Goal: Task Accomplishment & Management: Use online tool/utility

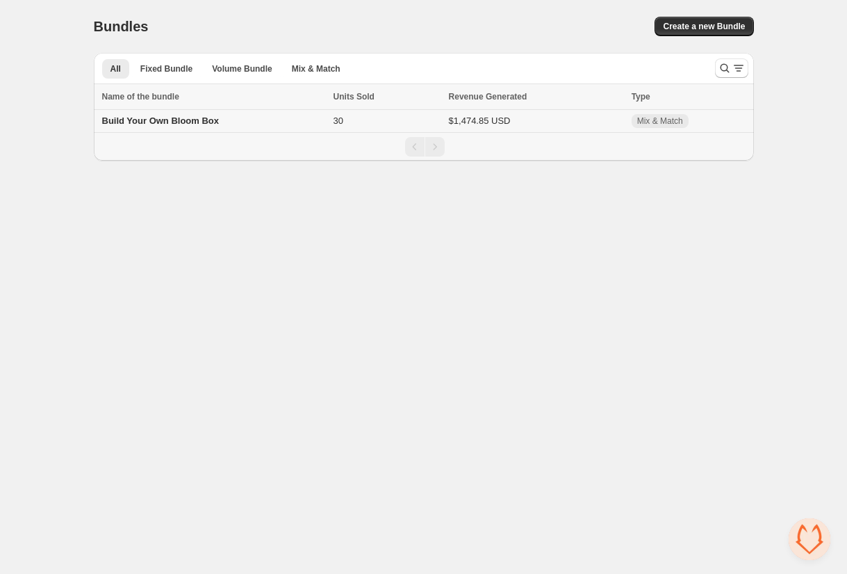
click at [204, 121] on span "Build Your Own Bloom Box" at bounding box center [160, 120] width 117 height 10
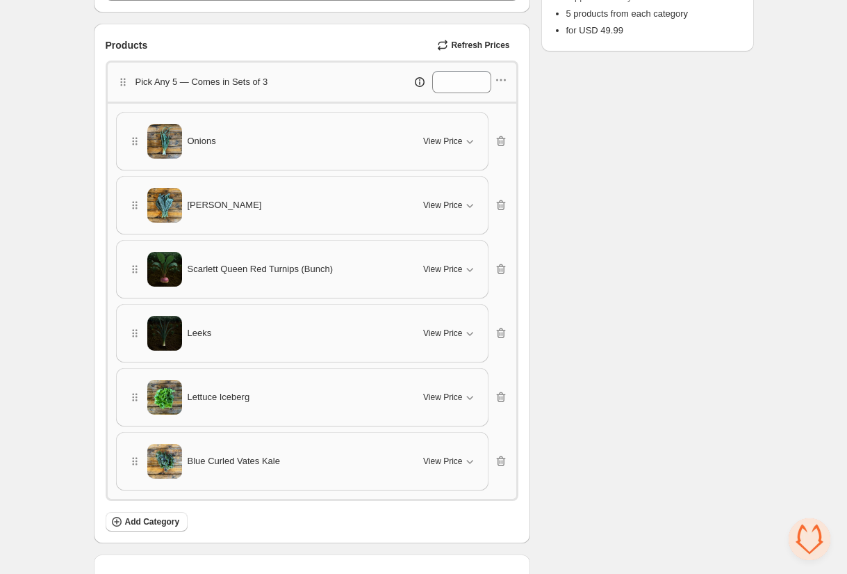
scroll to position [329, 0]
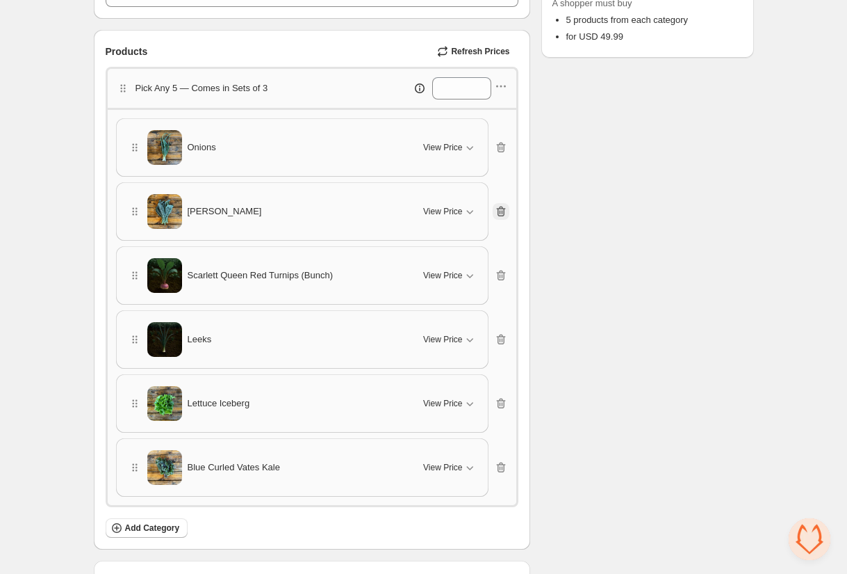
click at [502, 210] on icon "button" at bounding box center [501, 211] width 14 height 14
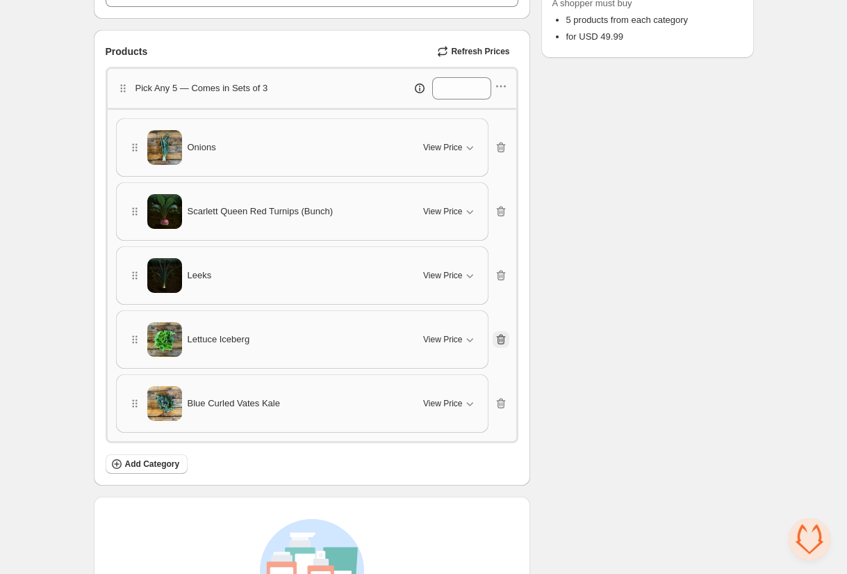
click at [503, 335] on icon "button" at bounding box center [501, 339] width 14 height 14
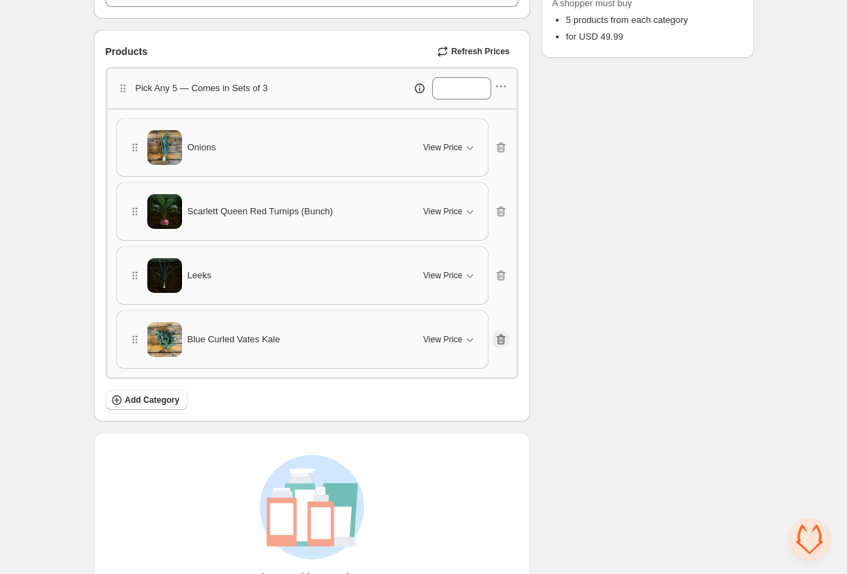
click at [500, 336] on icon "button" at bounding box center [501, 339] width 14 height 14
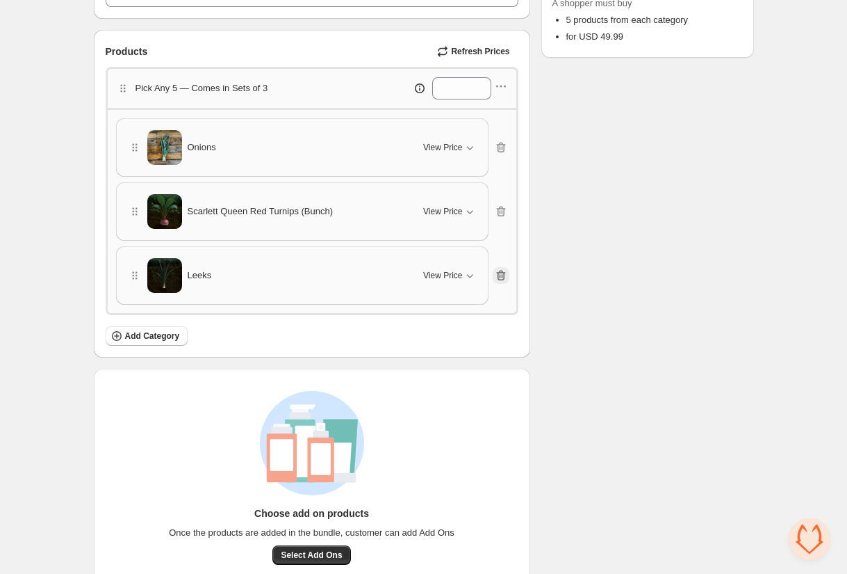
click at [505, 270] on icon "button" at bounding box center [500, 275] width 9 height 10
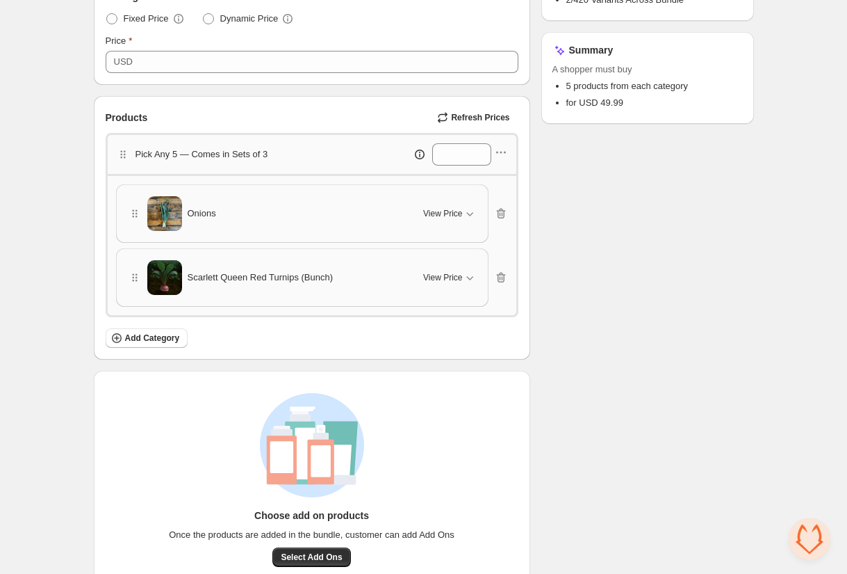
scroll to position [261, 0]
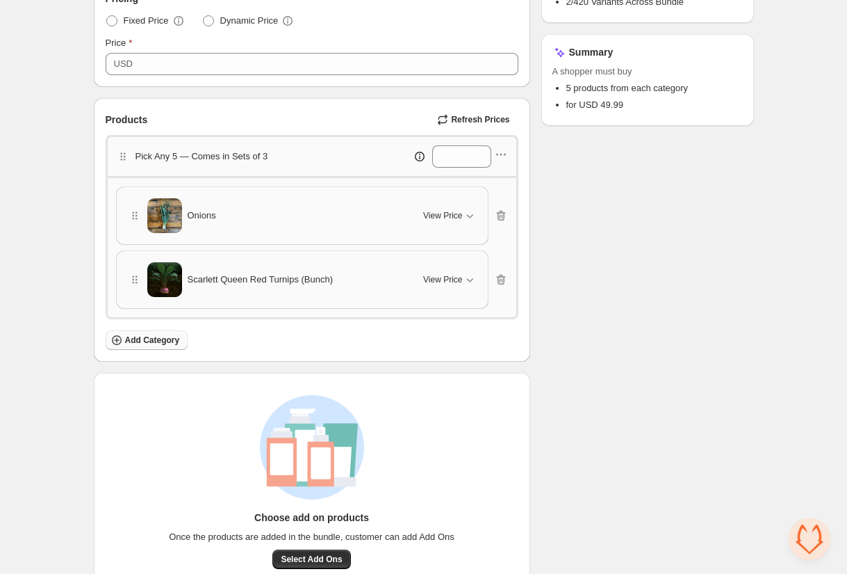
click at [144, 335] on span "Add Category" at bounding box center [152, 339] width 55 height 11
click at [504, 154] on icon "button" at bounding box center [501, 154] width 14 height 14
click at [489, 201] on span "Edit products" at bounding box center [508, 203] width 75 height 14
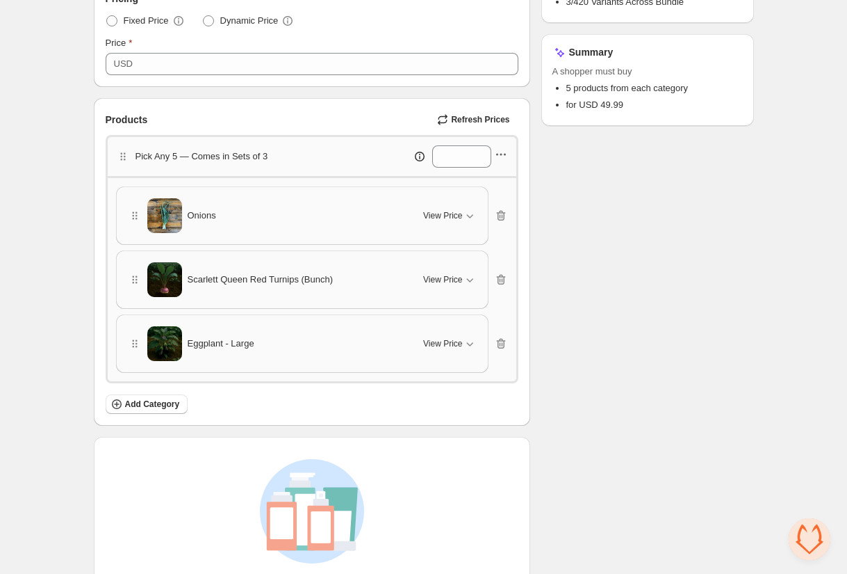
click at [499, 150] on icon "button" at bounding box center [501, 154] width 14 height 14
click at [491, 199] on span "Edit products" at bounding box center [508, 203] width 75 height 14
click at [502, 147] on icon "button" at bounding box center [501, 154] width 14 height 14
click at [498, 196] on span "Edit products" at bounding box center [508, 203] width 75 height 14
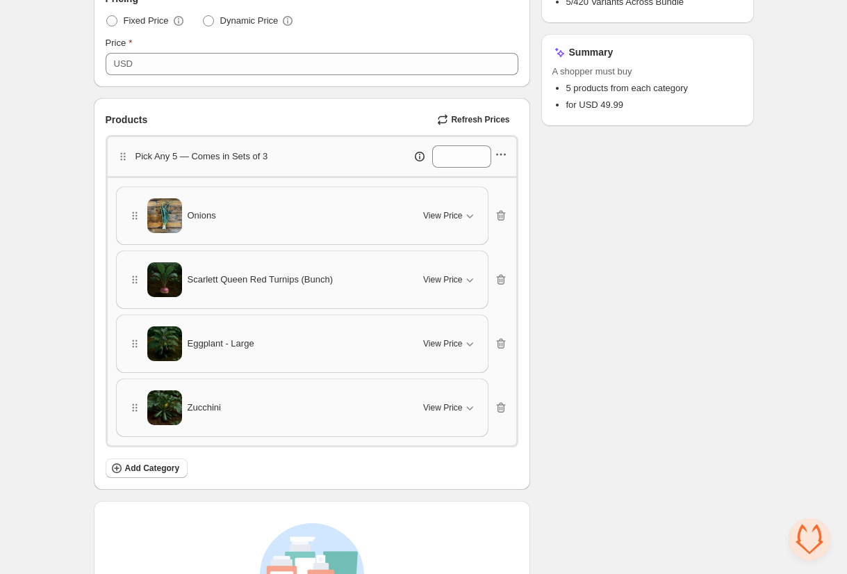
click at [498, 154] on icon "button" at bounding box center [497, 155] width 2 height 2
click at [501, 198] on span "Edit products" at bounding box center [508, 203] width 75 height 14
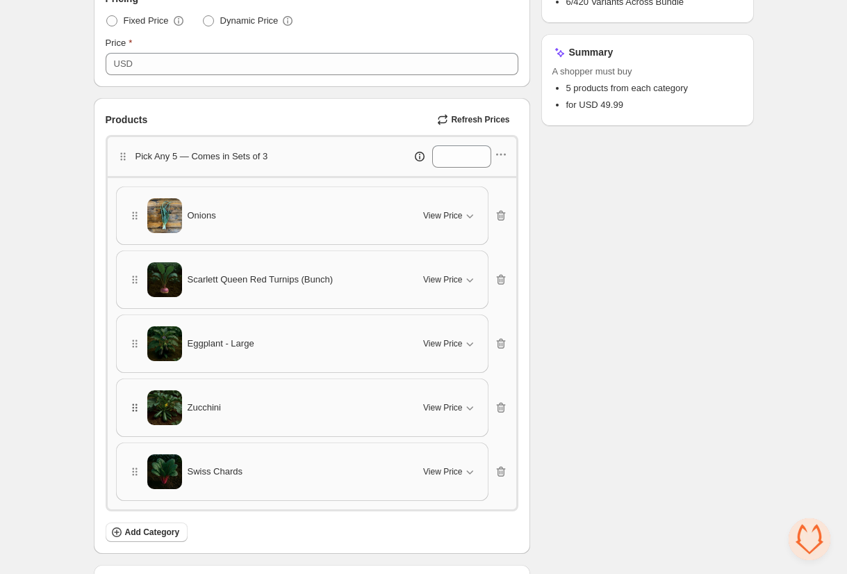
click at [134, 404] on icon "button" at bounding box center [135, 407] width 14 height 14
click at [502, 403] on icon "button" at bounding box center [501, 407] width 14 height 14
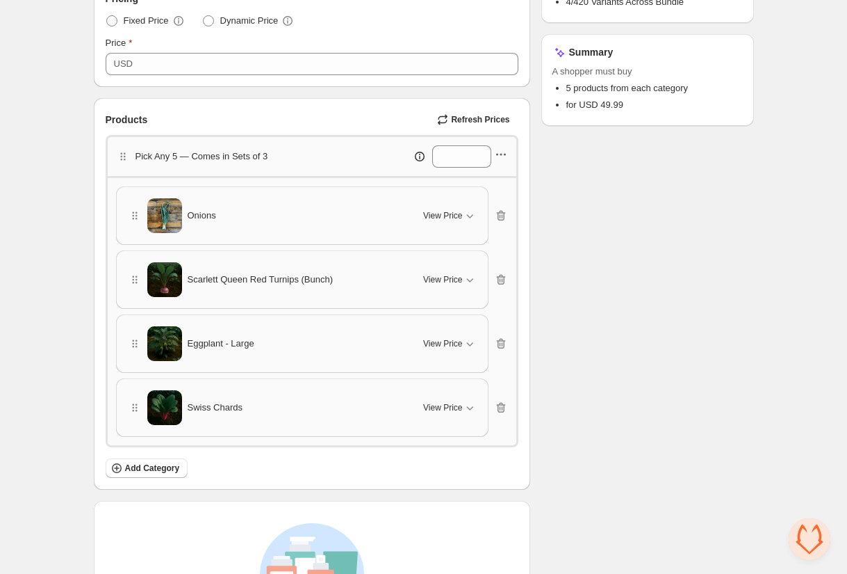
click at [505, 148] on icon "button" at bounding box center [501, 154] width 14 height 14
click at [511, 202] on span "Edit products" at bounding box center [508, 203] width 75 height 14
